Goal: Information Seeking & Learning: Learn about a topic

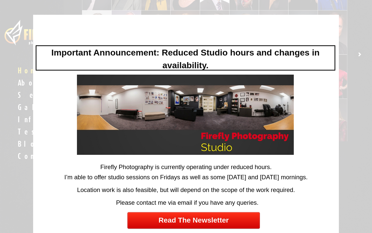
scroll to position [117, 0]
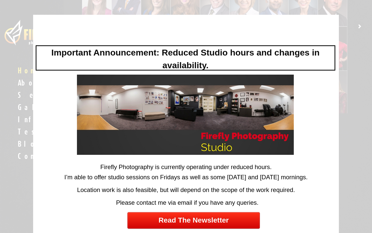
click at [291, 203] on div "Please contact me via email if you have any queries." at bounding box center [187, 203] width 303 height 11
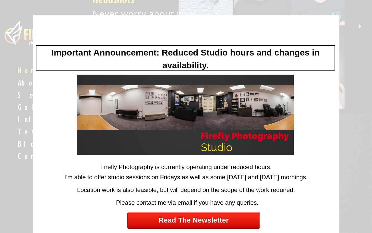
click at [18, 60] on div at bounding box center [186, 116] width 372 height 233
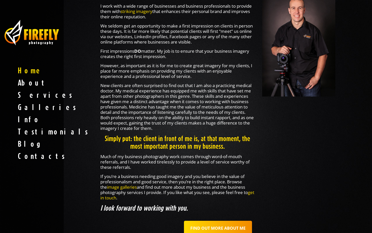
scroll to position [546, 0]
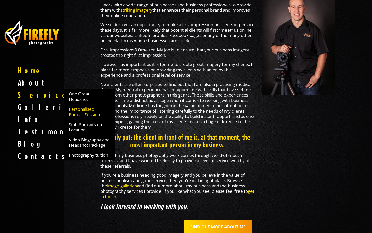
click at [79, 113] on span "Personalised Portrait Session" at bounding box center [89, 112] width 41 height 11
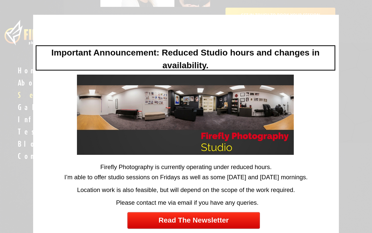
scroll to position [77, 0]
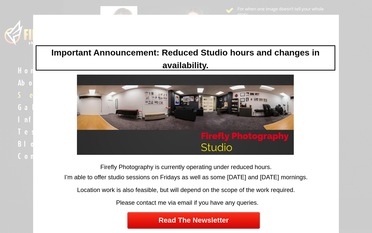
click at [350, 81] on div at bounding box center [186, 116] width 372 height 233
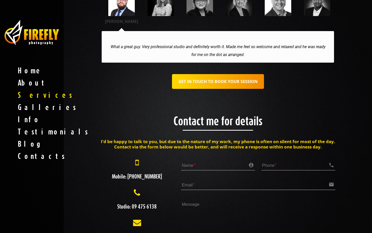
scroll to position [868, 0]
